Goal: Navigation & Orientation: Find specific page/section

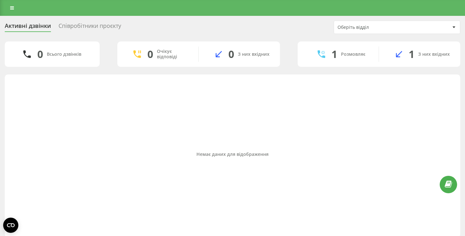
click at [81, 23] on div "Співробітники проєкту" at bounding box center [90, 27] width 63 height 10
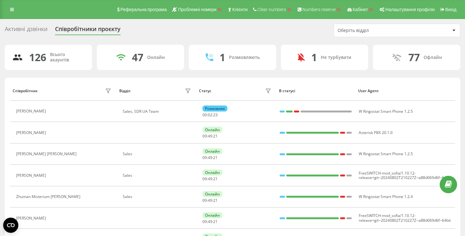
click at [26, 28] on div "Активні дзвінки" at bounding box center [26, 31] width 43 height 10
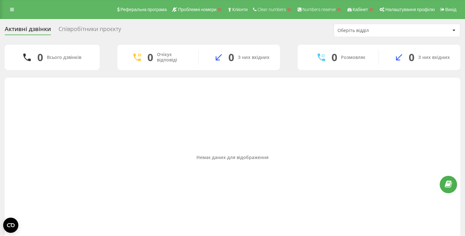
click at [91, 26] on div "Співробітники проєкту" at bounding box center [90, 31] width 63 height 10
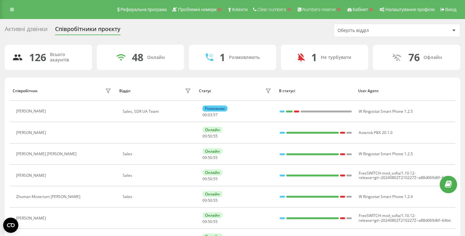
click at [38, 27] on div "Активні дзвінки" at bounding box center [26, 31] width 43 height 10
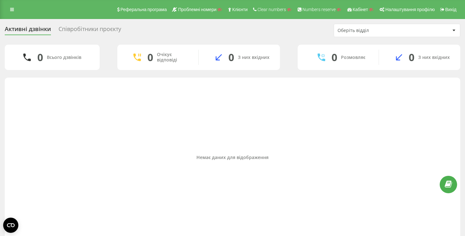
click at [84, 28] on div "Співробітники проєкту" at bounding box center [90, 31] width 63 height 10
